Goal: Information Seeking & Learning: Understand process/instructions

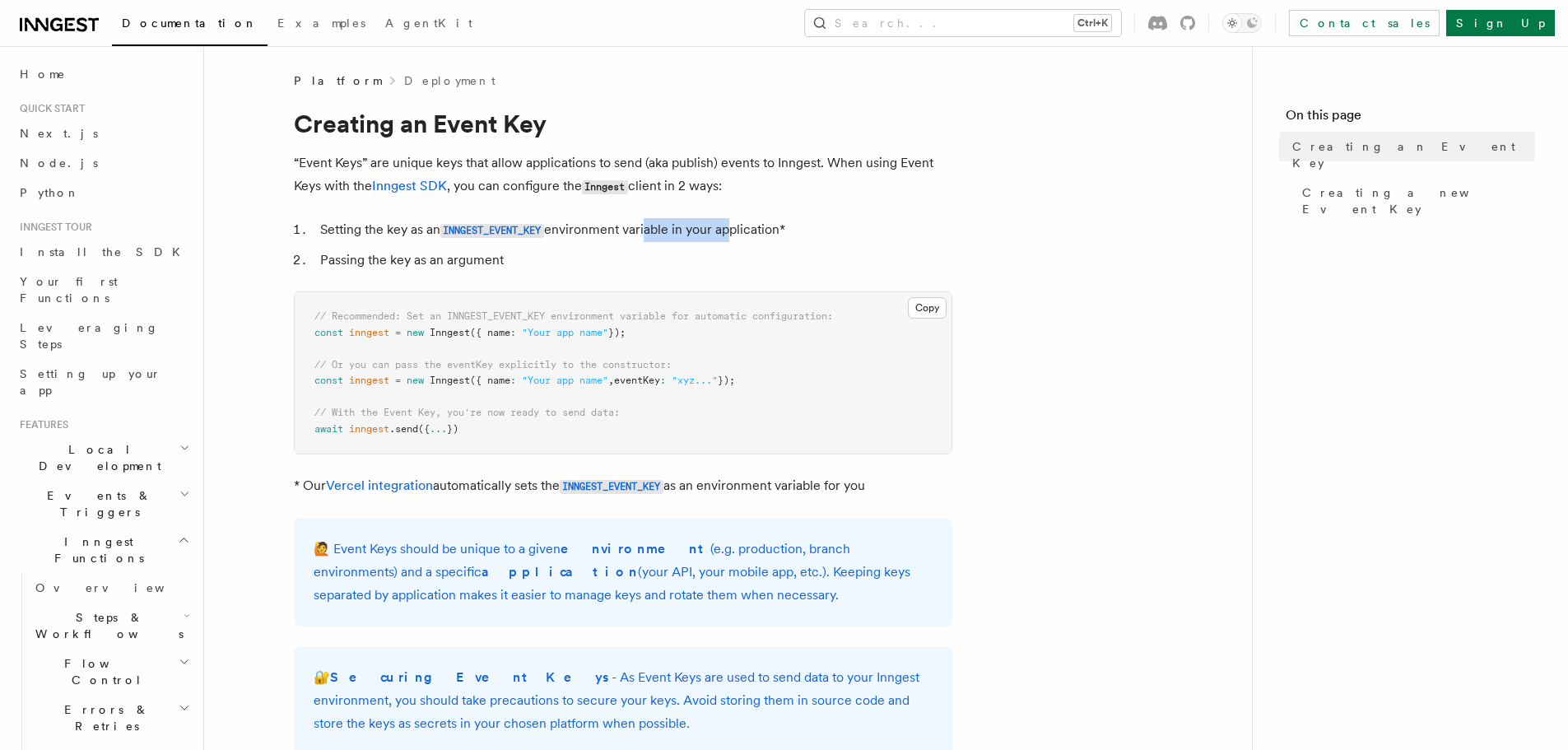
drag, startPoint x: 649, startPoint y: 233, endPoint x: 757, endPoint y: 229, distance: 108.1
click at [733, 230] on li "Setting the key as an INNGEST_EVENT_KEY environment variable in your applicatio…" at bounding box center [633, 229] width 637 height 24
click at [757, 229] on li "Setting the key as an INNGEST_EVENT_KEY environment variable in your applicatio…" at bounding box center [633, 229] width 637 height 24
drag, startPoint x: 345, startPoint y: 260, endPoint x: 449, endPoint y: 260, distance: 104.0
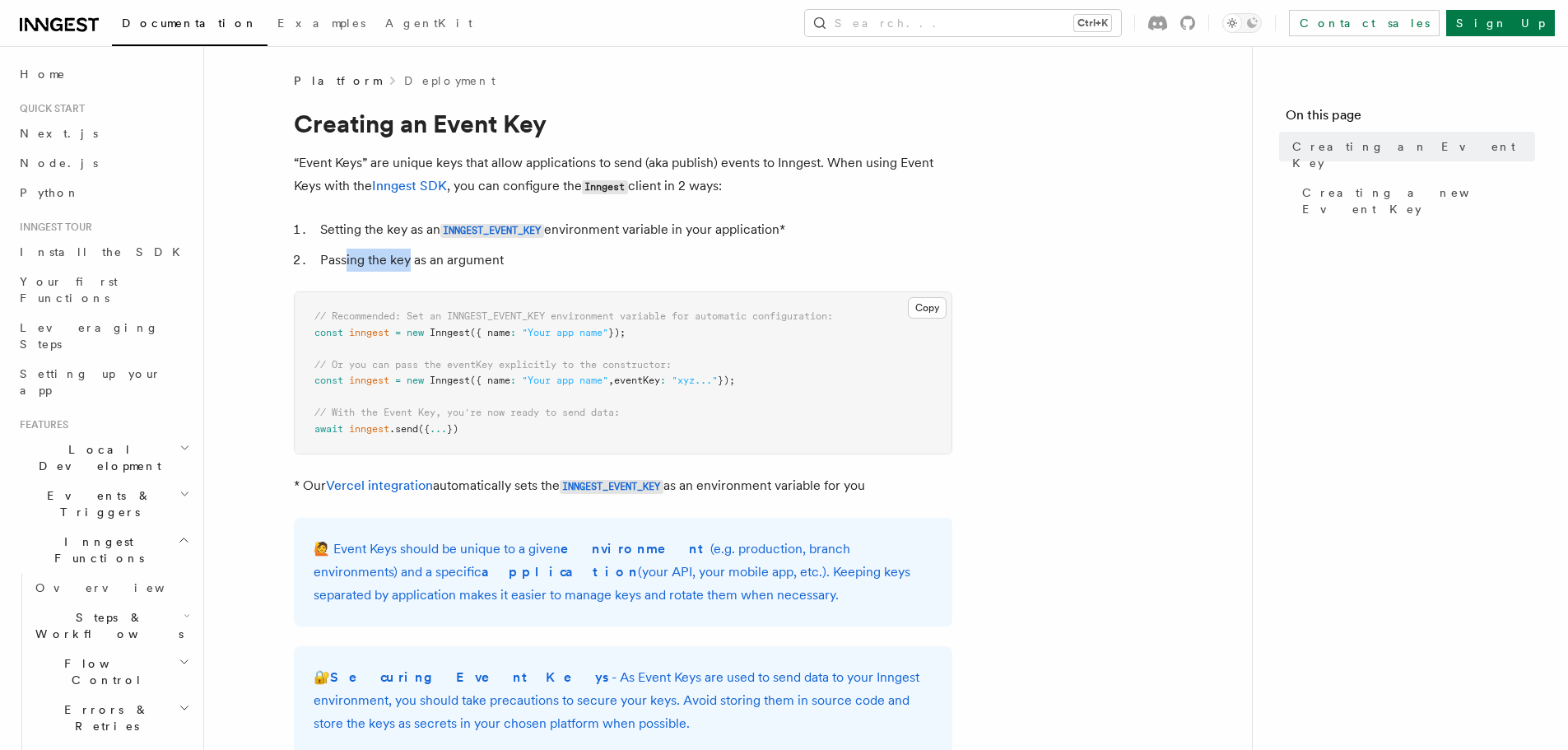
click at [406, 260] on li "Passing the key as an argument" at bounding box center [633, 260] width 637 height 23
click at [472, 261] on li "Passing the key as an argument" at bounding box center [633, 260] width 637 height 23
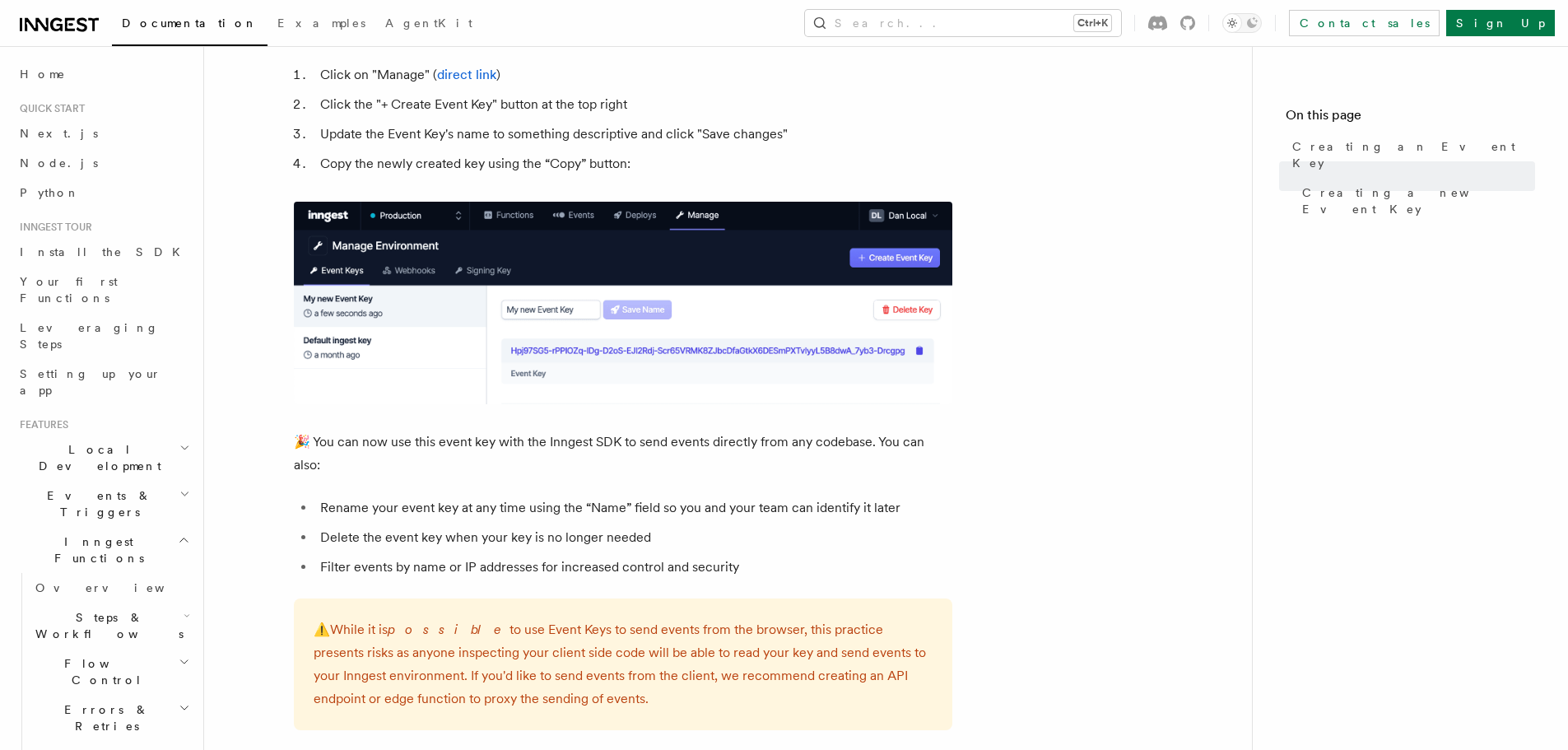
scroll to position [741, 0]
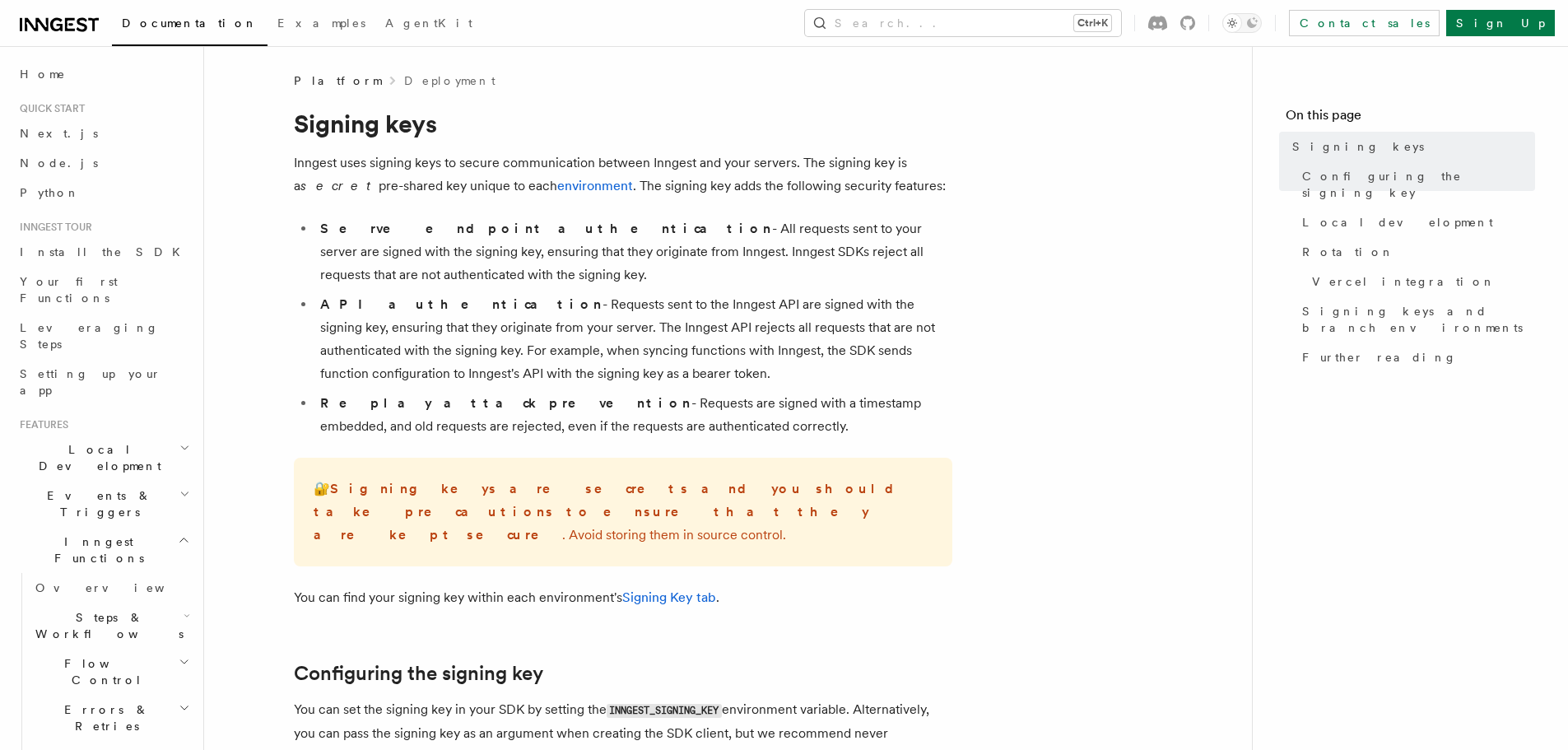
click at [522, 301] on li "API authentication - Requests sent to the Inngest API are signed with the signi…" at bounding box center [633, 339] width 637 height 92
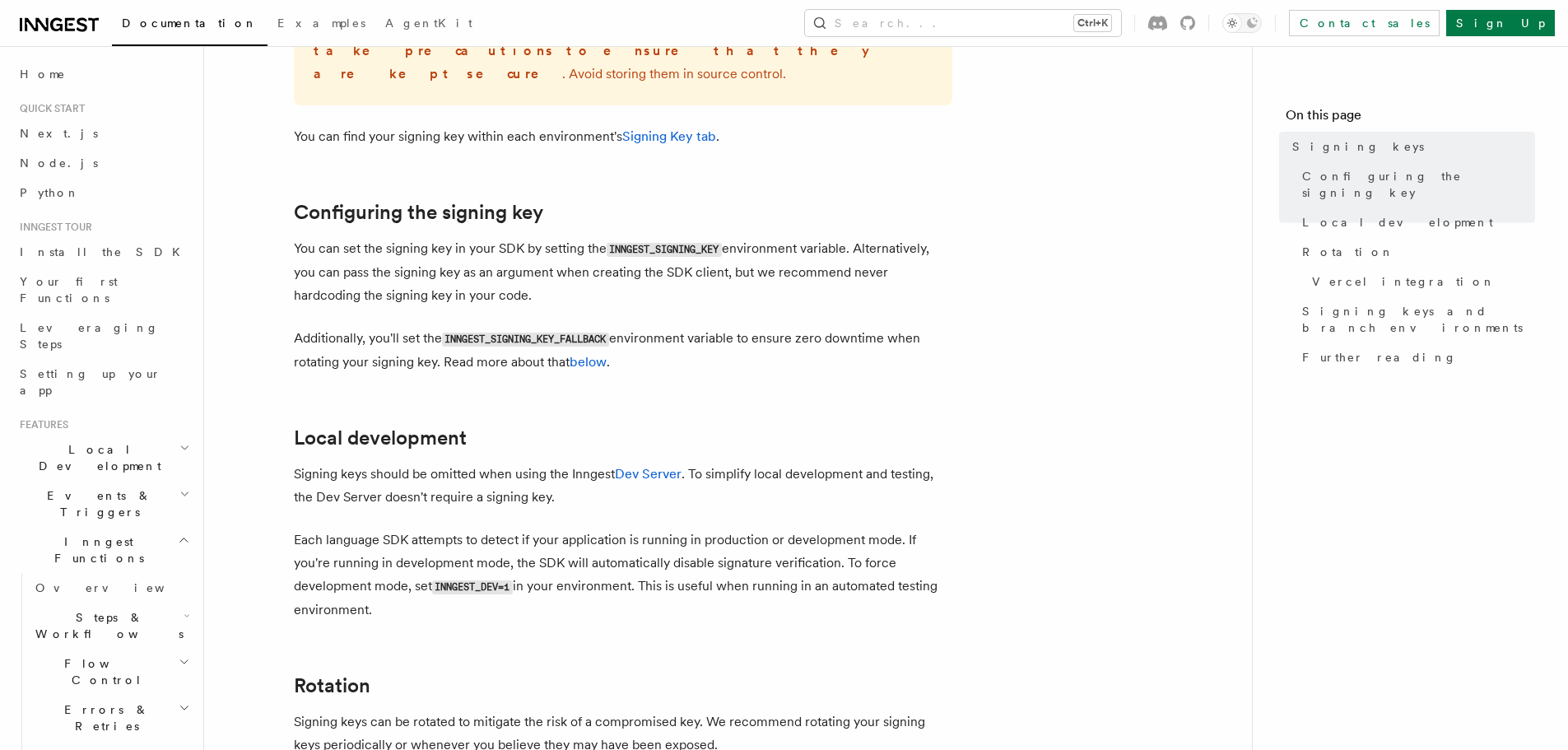
scroll to position [577, 0]
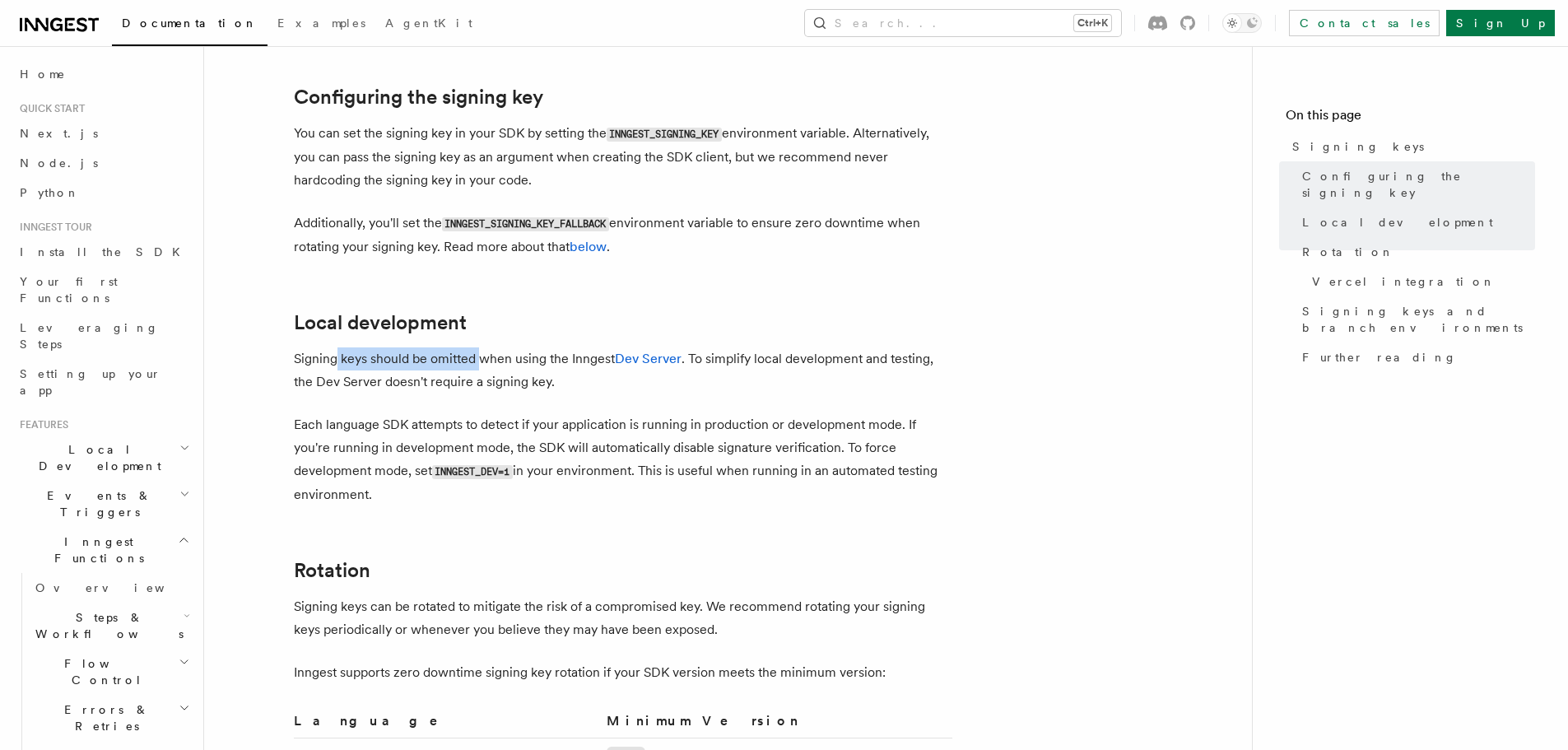
drag, startPoint x: 333, startPoint y: 335, endPoint x: 483, endPoint y: 334, distance: 150.0
click at [483, 348] on p "Signing keys should be omitted when using the Inngest Dev Server . To simplify …" at bounding box center [623, 370] width 659 height 46
click at [427, 348] on p "Signing keys should be omitted when using the Inngest Dev Server . To simplify …" at bounding box center [623, 370] width 659 height 46
drag, startPoint x: 427, startPoint y: 339, endPoint x: 463, endPoint y: 335, distance: 36.2
click at [427, 348] on p "Signing keys should be omitted when using the Inngest Dev Server . To simplify …" at bounding box center [623, 370] width 659 height 46
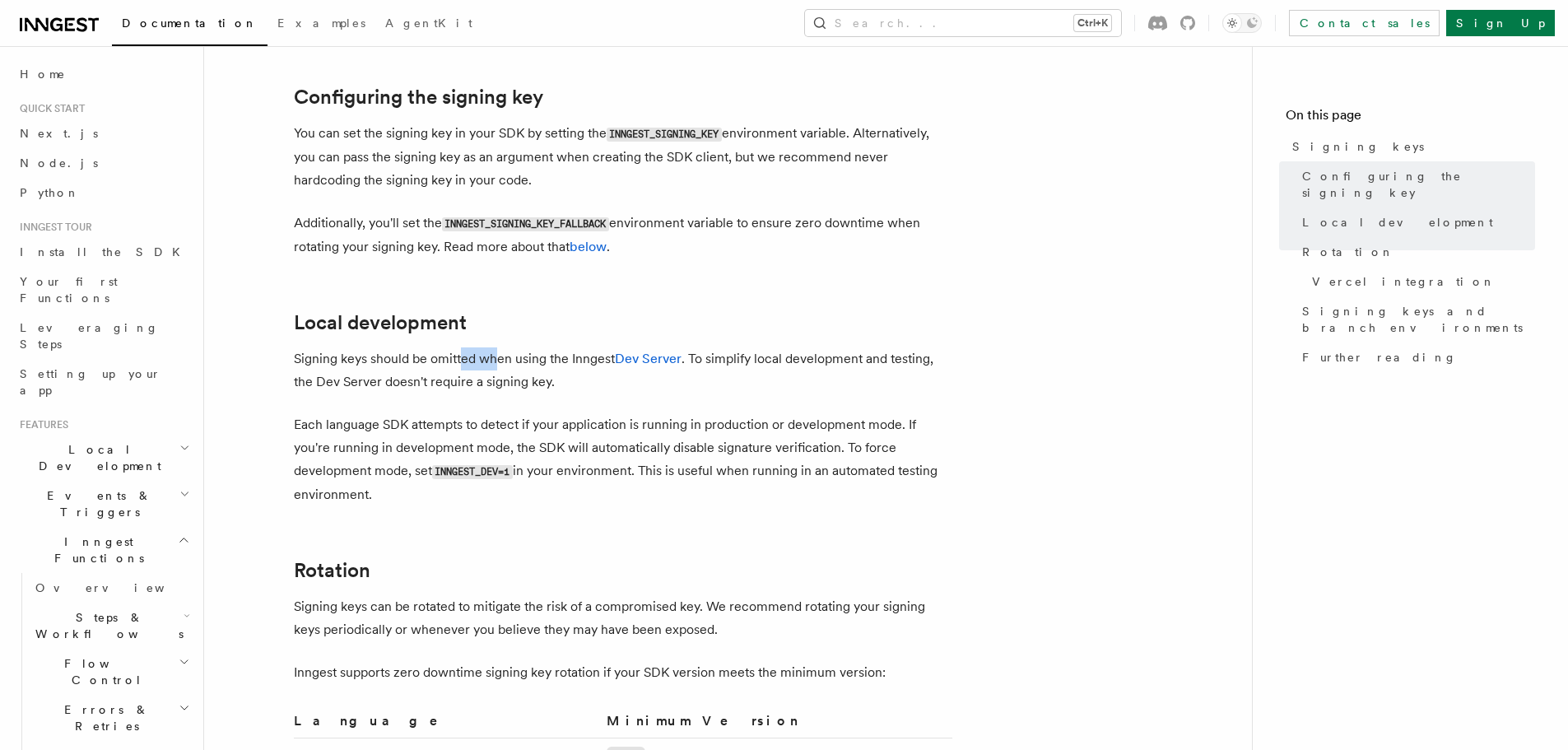
drag, startPoint x: 463, startPoint y: 335, endPoint x: 537, endPoint y: 336, distance: 74.0
click at [535, 348] on p "Signing keys should be omitted when using the Inngest Dev Server . To simplify …" at bounding box center [623, 370] width 659 height 46
drag, startPoint x: 730, startPoint y: 326, endPoint x: 867, endPoint y: 334, distance: 137.2
click at [867, 348] on p "Signing keys should be omitted when using the Inngest Dev Server . To simplify …" at bounding box center [623, 370] width 659 height 46
click at [954, 337] on article "Platform Deployment Signing keys Inngest uses signing keys to secure communicat…" at bounding box center [727, 738] width 995 height 2483
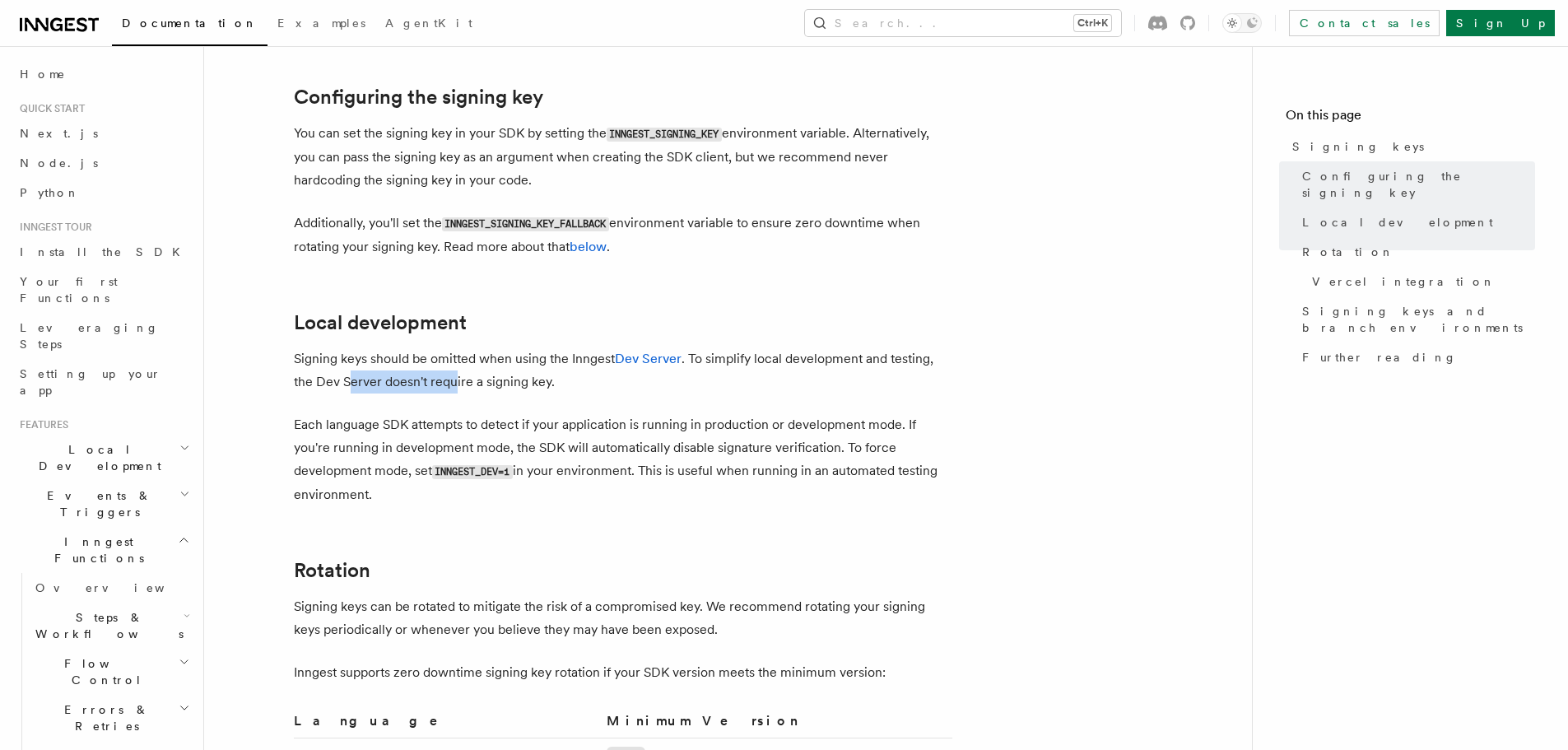
drag, startPoint x: 350, startPoint y: 350, endPoint x: 471, endPoint y: 353, distance: 121.0
click at [471, 353] on p "Signing keys should be omitted when using the Inngest Dev Server . To simplify …" at bounding box center [623, 370] width 659 height 46
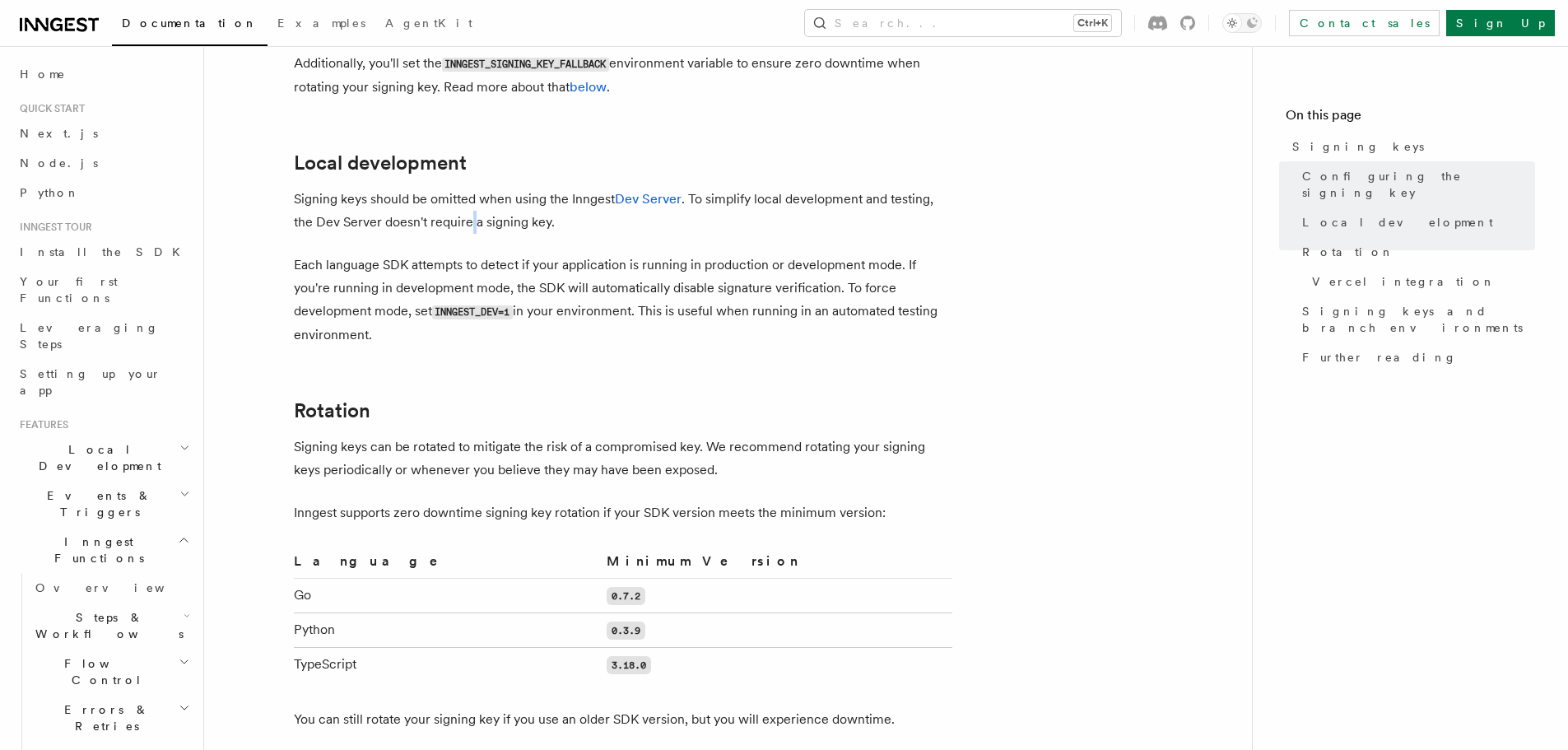
scroll to position [741, 0]
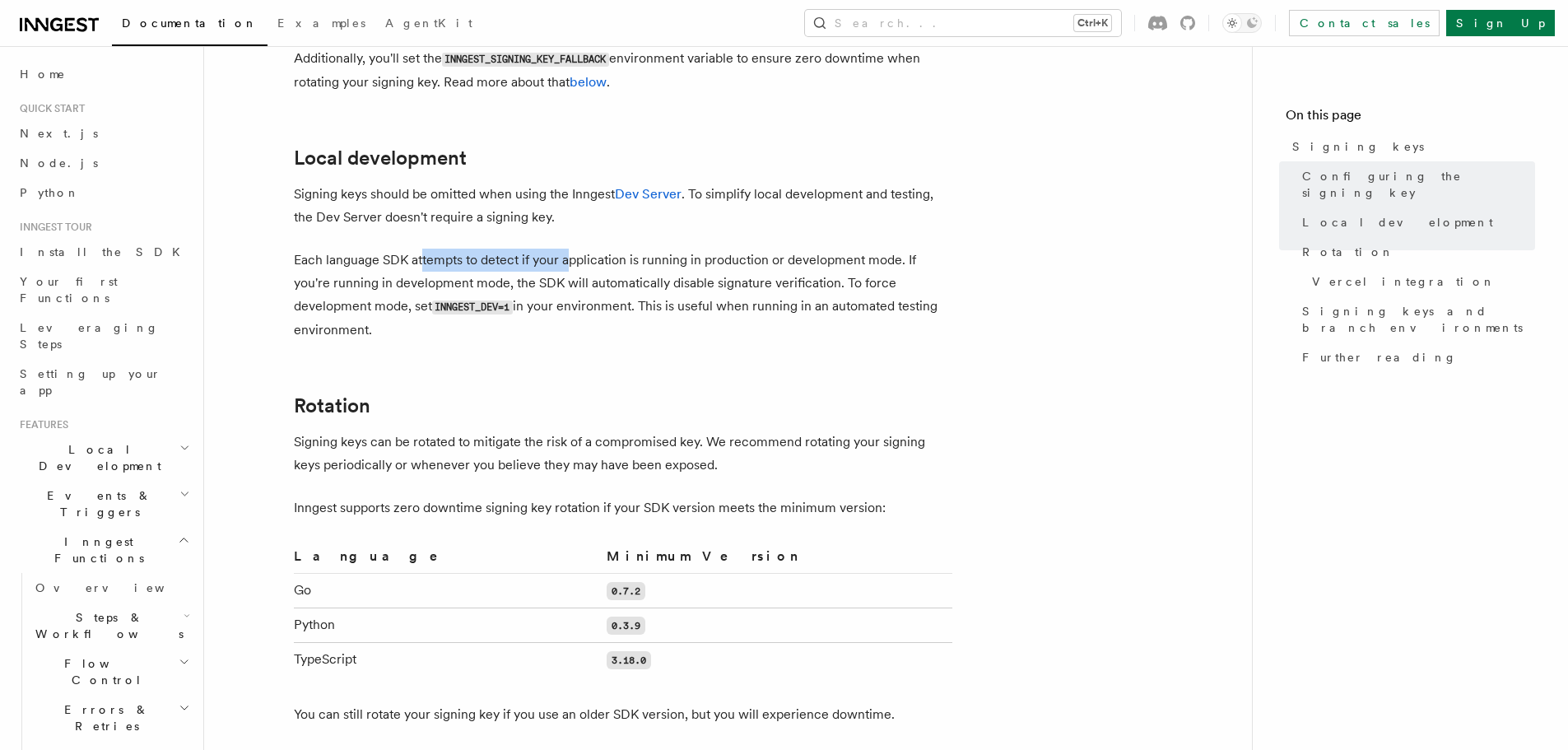
drag, startPoint x: 570, startPoint y: 242, endPoint x: 609, endPoint y: 239, distance: 39.1
click at [597, 249] on p "Each language SDK attempts to detect if your application is running in producti…" at bounding box center [623, 295] width 659 height 93
click at [609, 249] on p "Each language SDK attempts to detect if your application is running in producti…" at bounding box center [623, 295] width 659 height 93
drag, startPoint x: 609, startPoint y: 239, endPoint x: 658, endPoint y: 233, distance: 49.4
click at [656, 249] on p "Each language SDK attempts to detect if your application is running in producti…" at bounding box center [623, 295] width 659 height 93
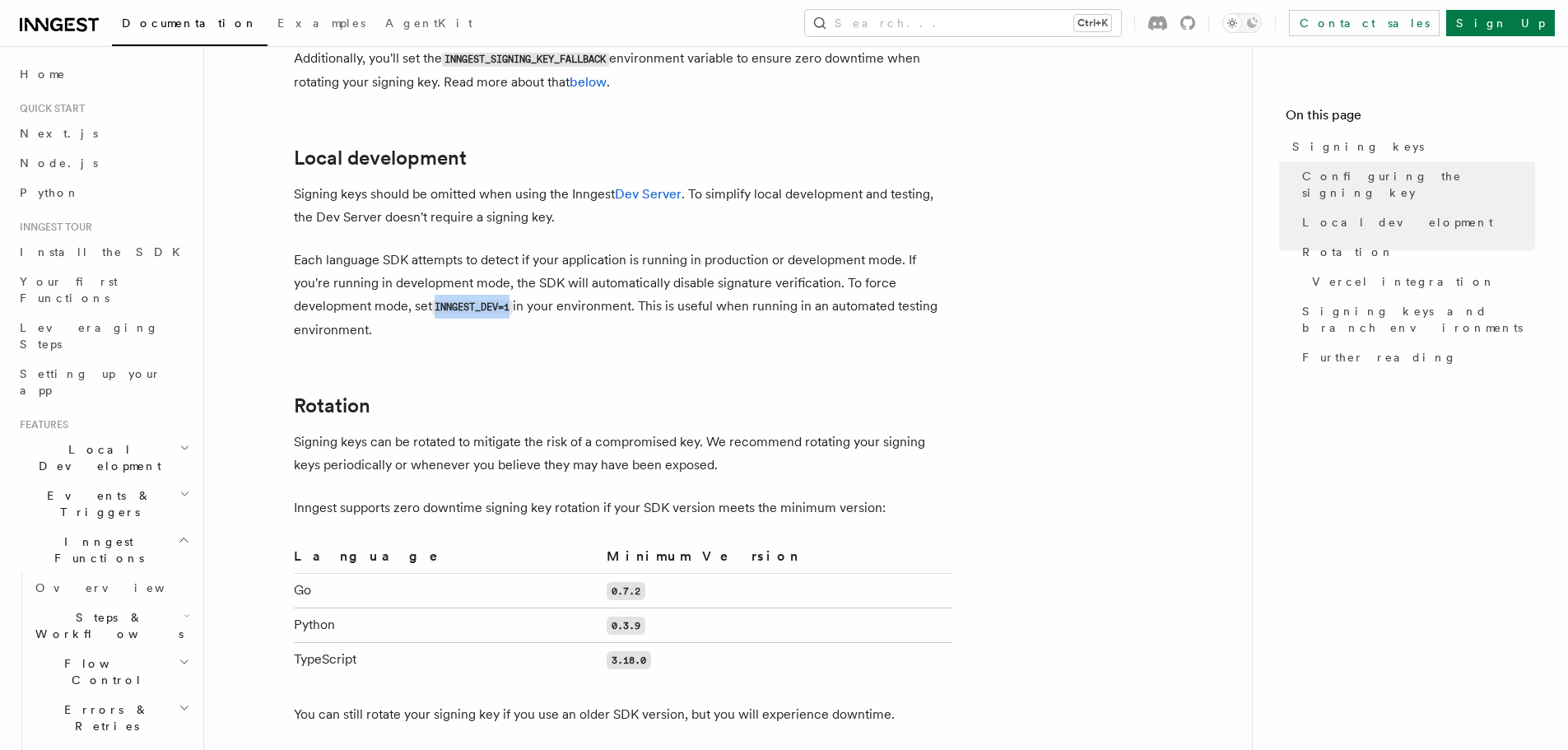
drag, startPoint x: 435, startPoint y: 283, endPoint x: 516, endPoint y: 281, distance: 81.0
click at [513, 300] on code "INNGEST_DEV=1" at bounding box center [472, 307] width 80 height 14
copy code "INNGEST_DEV=1"
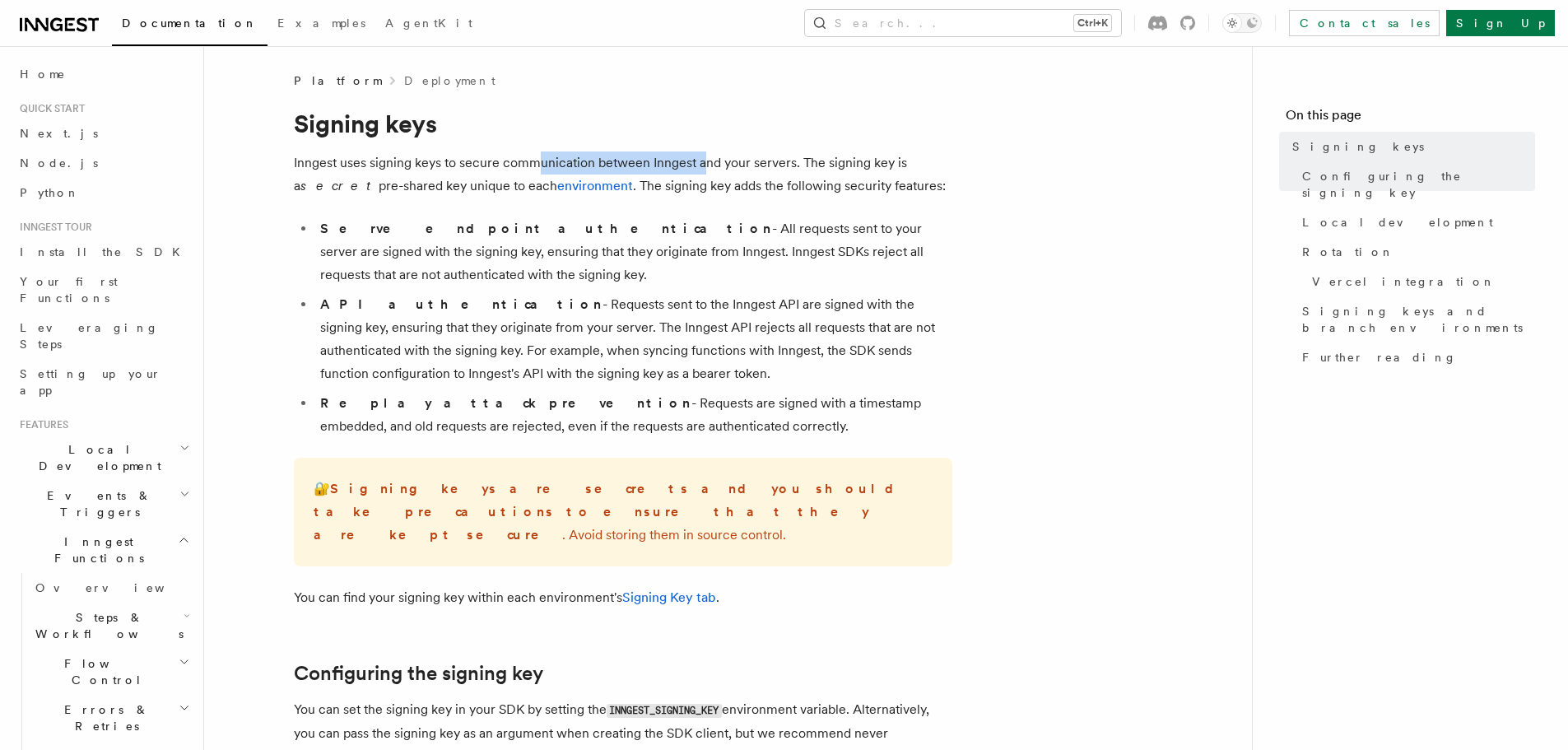
drag, startPoint x: 541, startPoint y: 161, endPoint x: 710, endPoint y: 156, distance: 169.1
click at [710, 156] on p "Inngest uses signing keys to secure communication between Inngest and your serv…" at bounding box center [623, 174] width 659 height 46
drag, startPoint x: 710, startPoint y: 156, endPoint x: 735, endPoint y: 156, distance: 25.0
click at [710, 156] on p "Inngest uses signing keys to secure communication between Inngest and your serv…" at bounding box center [623, 174] width 659 height 46
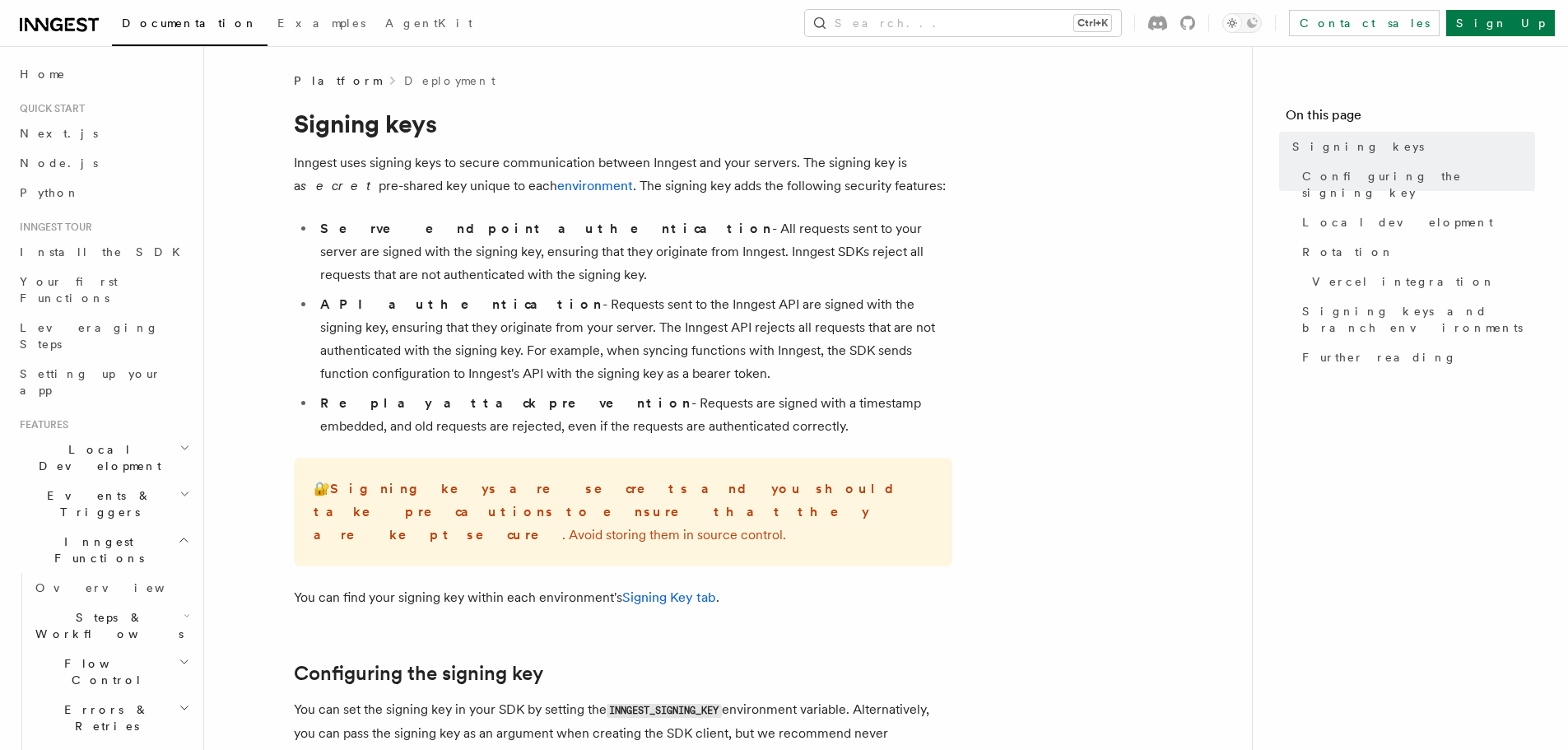
click at [799, 165] on p "Inngest uses signing keys to secure communication between Inngest and your serv…" at bounding box center [623, 174] width 659 height 46
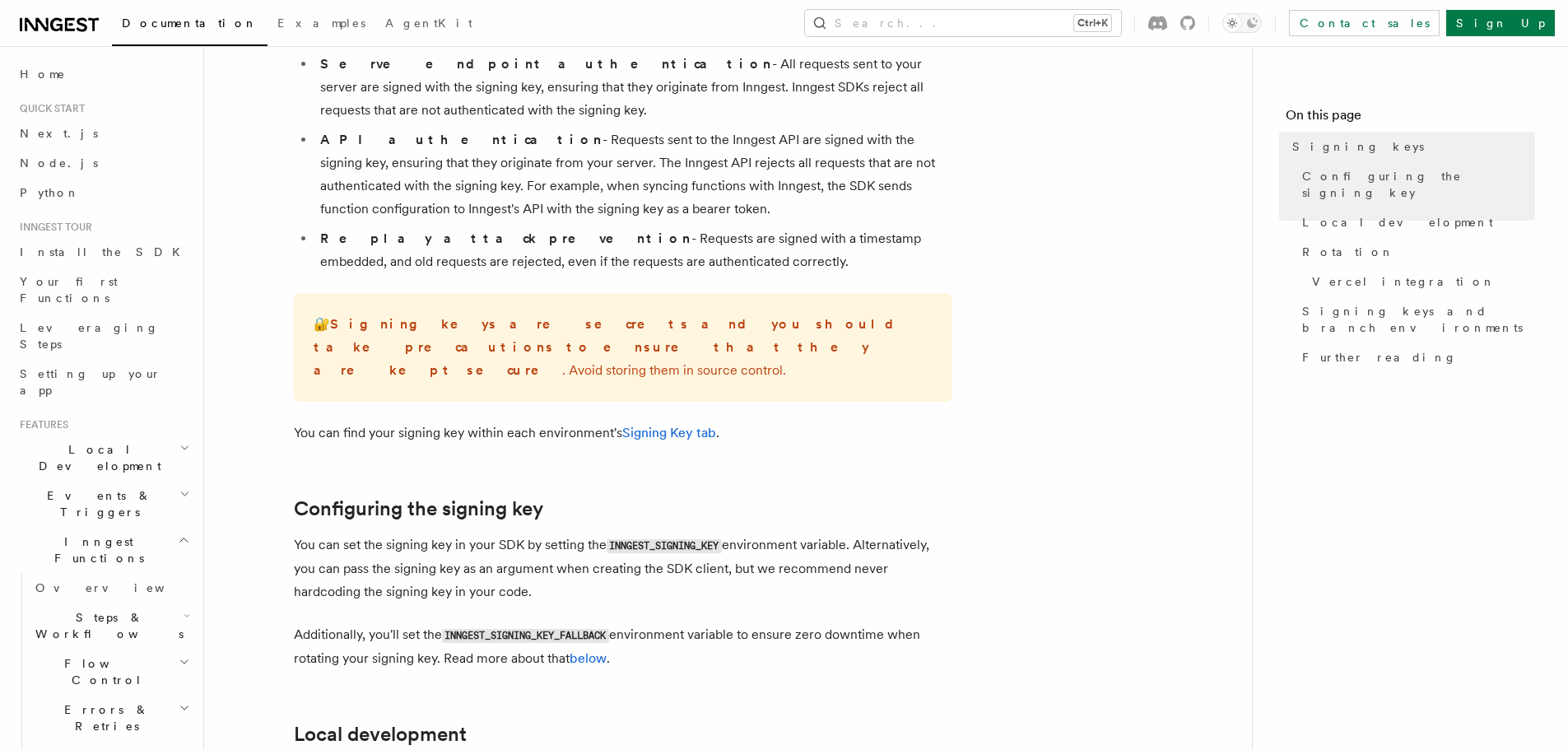
scroll to position [247, 0]
